Goal: Transaction & Acquisition: Purchase product/service

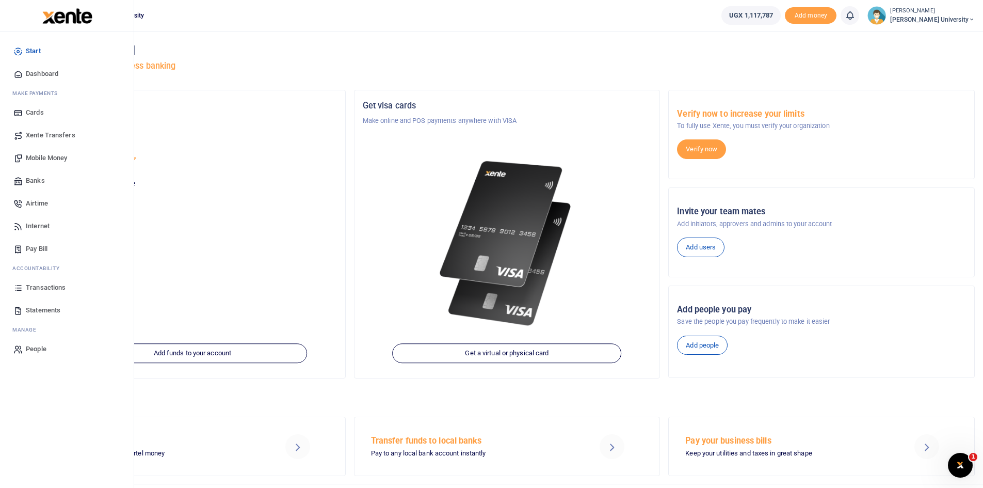
click at [48, 155] on span "Mobile Money" at bounding box center [46, 158] width 41 height 10
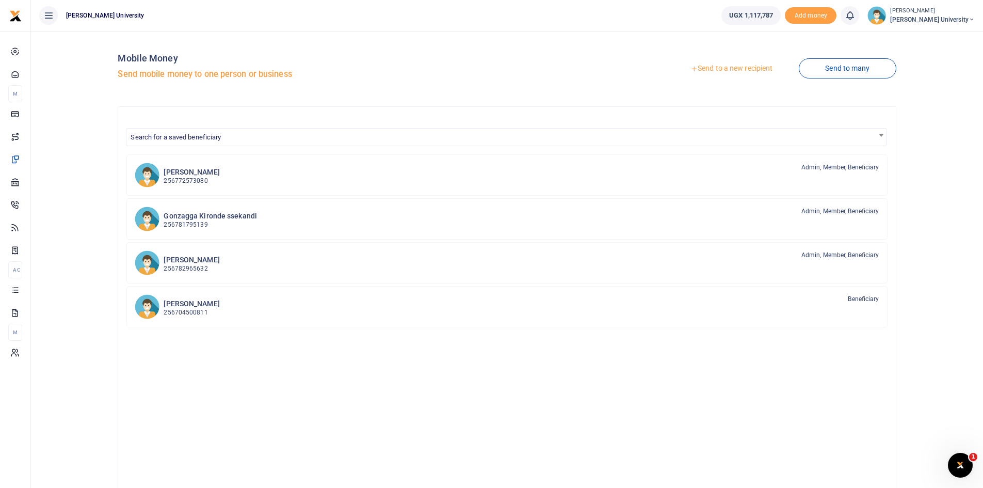
click at [707, 68] on link "Send to a new recipient" at bounding box center [731, 68] width 135 height 19
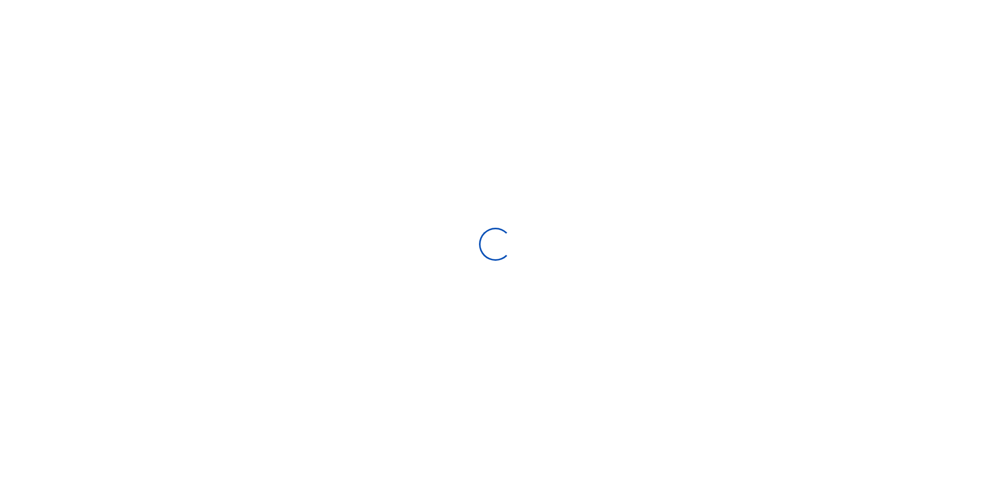
select select "Loading bundles"
select select
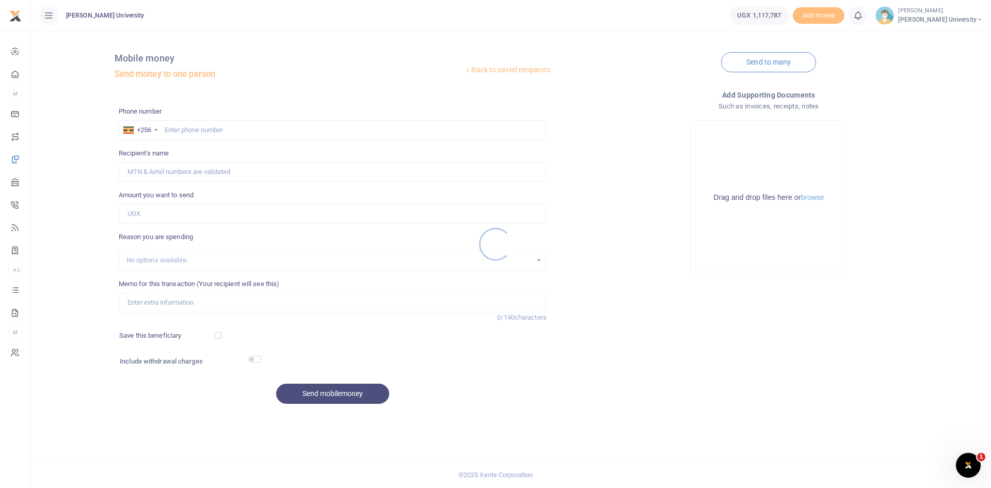
click at [176, 131] on div at bounding box center [495, 244] width 991 height 488
click at [176, 128] on div at bounding box center [495, 244] width 991 height 488
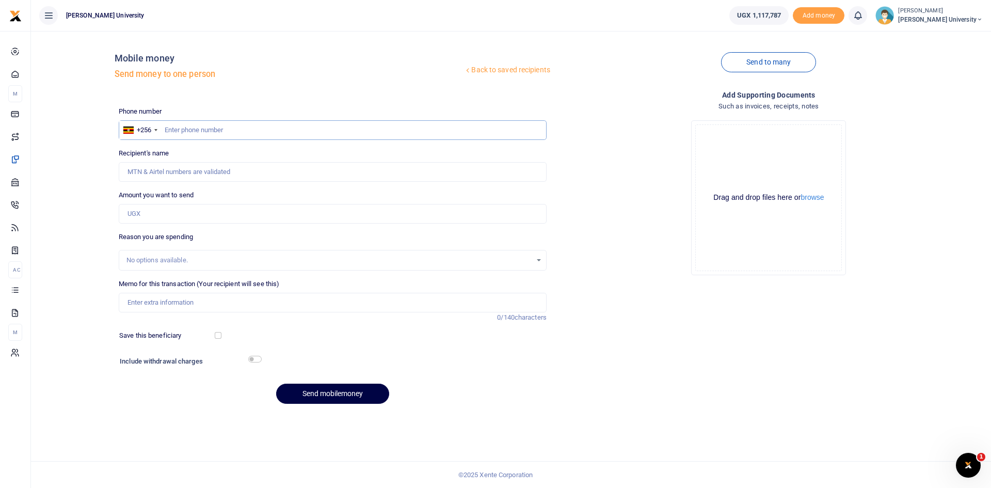
click at [174, 128] on input "text" at bounding box center [333, 130] width 428 height 20
type input "0777511357"
type input "Don Mulindwa"
type input "0777511357"
click at [145, 214] on input "Amount you want to send" at bounding box center [333, 214] width 428 height 20
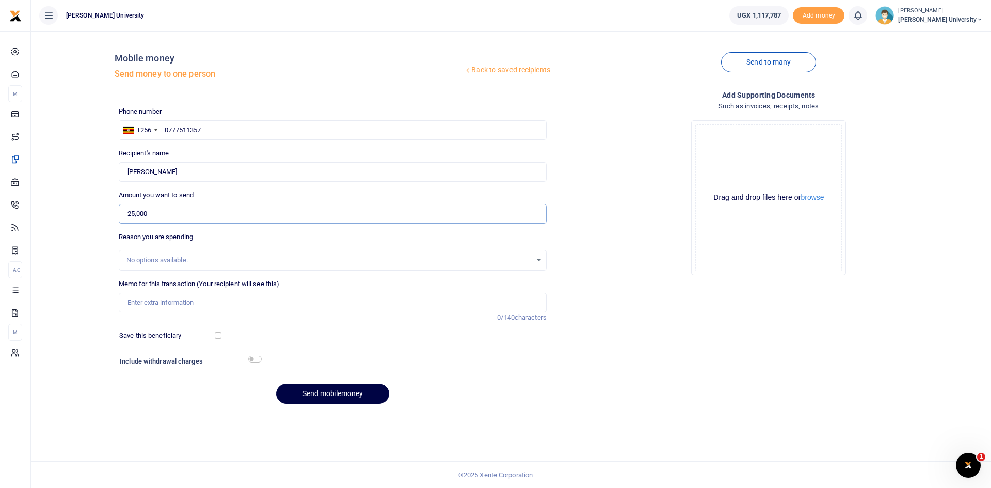
type input "25,000"
click at [161, 257] on div "No options available." at bounding box center [328, 260] width 405 height 10
click at [138, 303] on input "Memo for this transaction (Your recipient will see this)" at bounding box center [333, 303] width 428 height 20
type input "Transport to Mulago area"
click at [260, 359] on input "checkbox" at bounding box center [254, 359] width 13 height 7
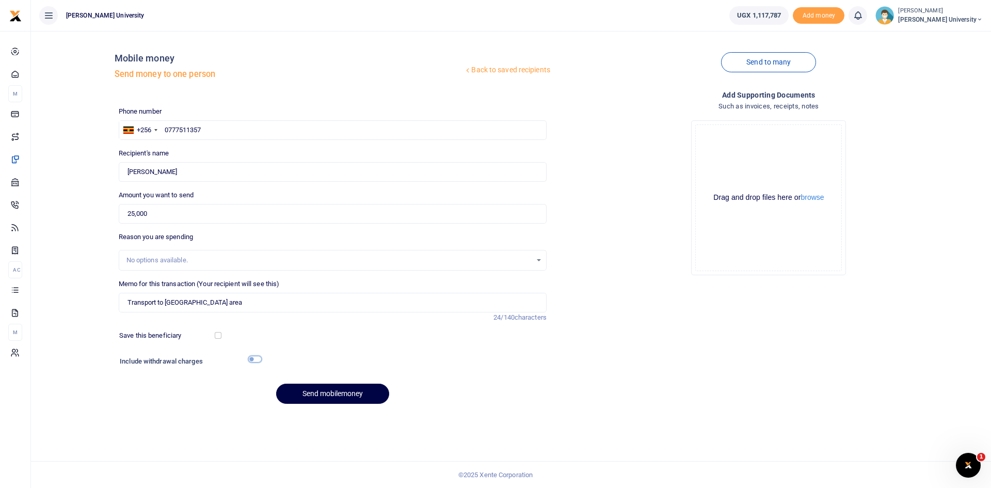
checkbox input "true"
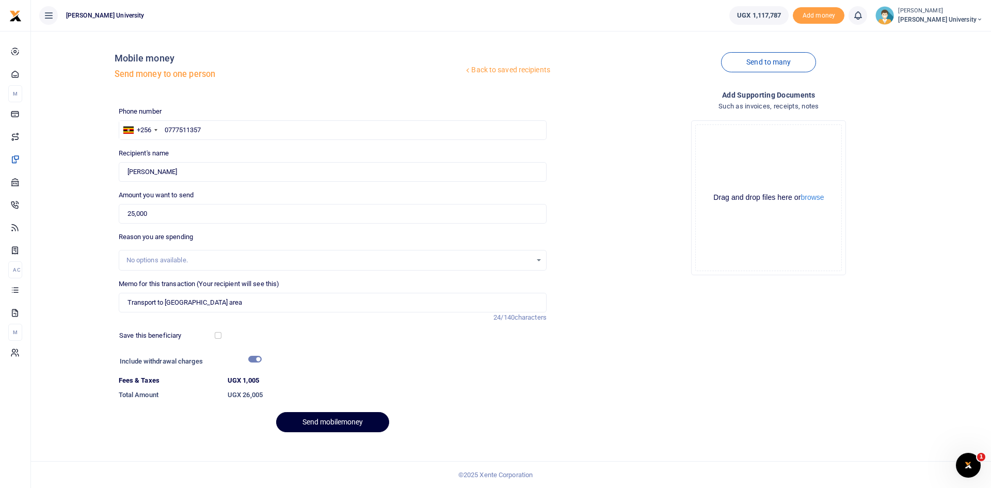
click at [359, 421] on button "Send mobilemoney" at bounding box center [332, 422] width 113 height 20
